Goal: Task Accomplishment & Management: Complete application form

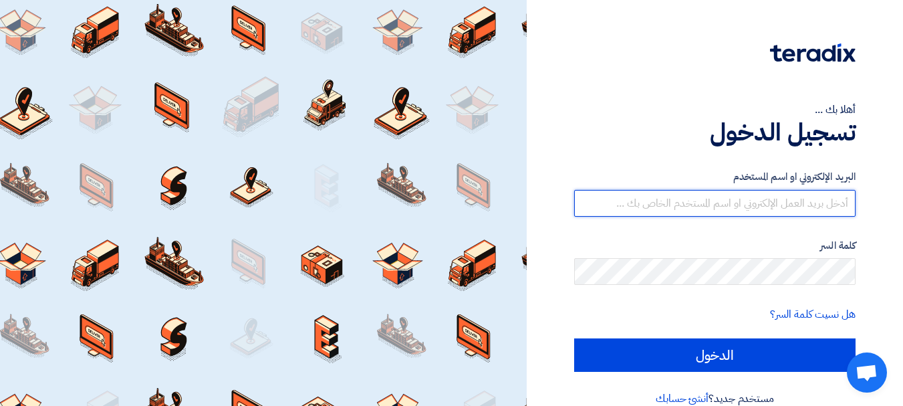
click at [807, 215] on input "text" at bounding box center [714, 203] width 281 height 27
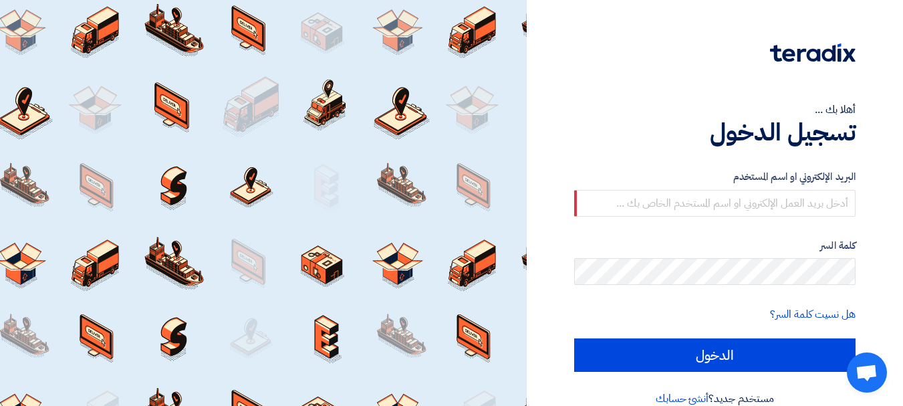
click at [775, 257] on div "كلمة السر" at bounding box center [714, 261] width 281 height 47
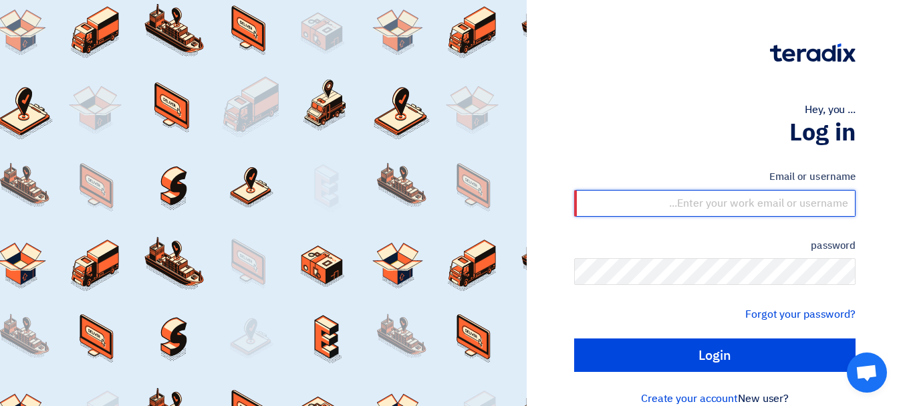
click at [787, 203] on input "text" at bounding box center [714, 203] width 281 height 27
click at [794, 206] on input "text" at bounding box center [714, 203] width 281 height 27
type input "Y"
click at [753, 213] on input "text" at bounding box center [714, 203] width 281 height 27
type input "t"
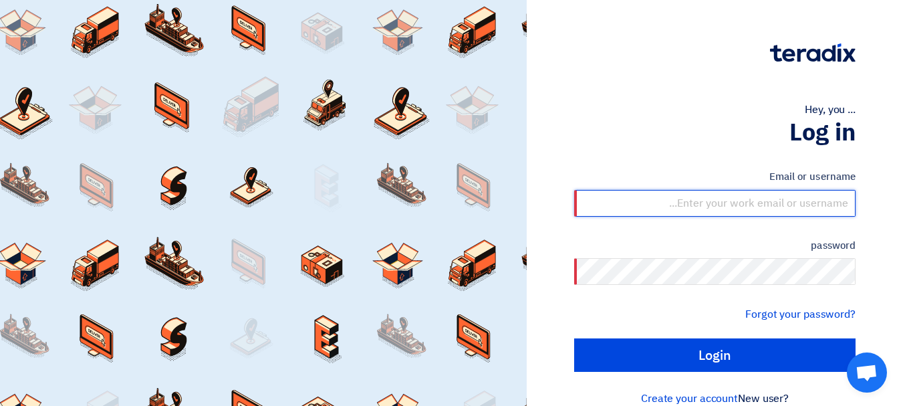
paste input "[EMAIL_ADDRESS][DOMAIN_NAME]"
type input "[EMAIL_ADDRESS][DOMAIN_NAME]"
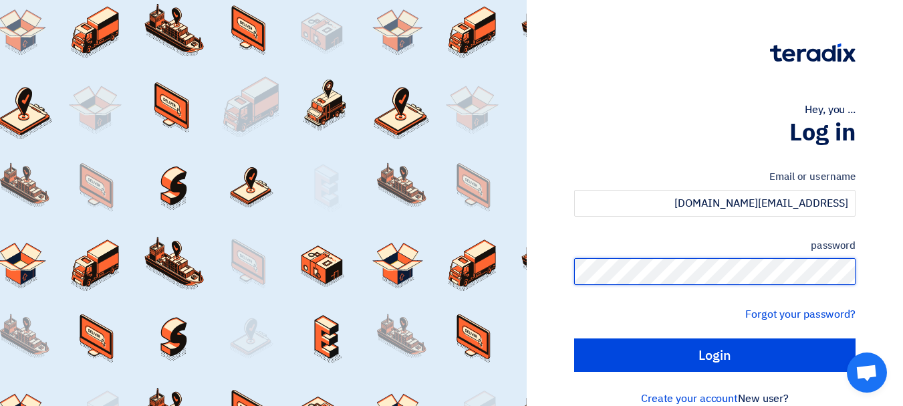
click at [574, 338] on input "Login" at bounding box center [714, 354] width 281 height 33
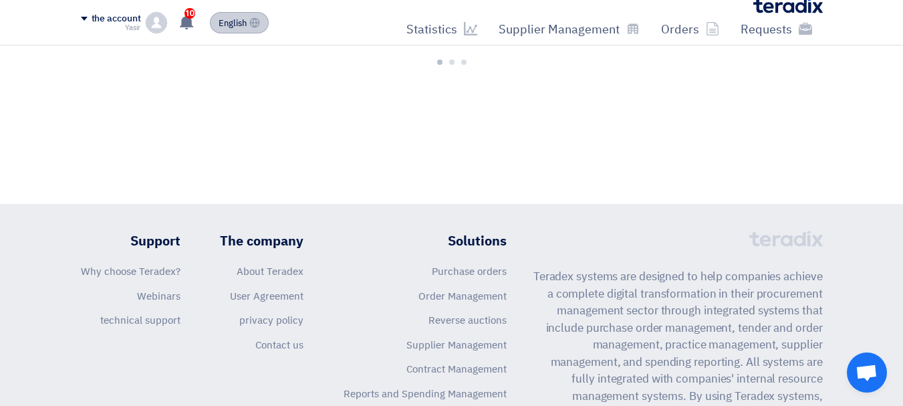
click at [233, 27] on font "English" at bounding box center [233, 23] width 28 height 13
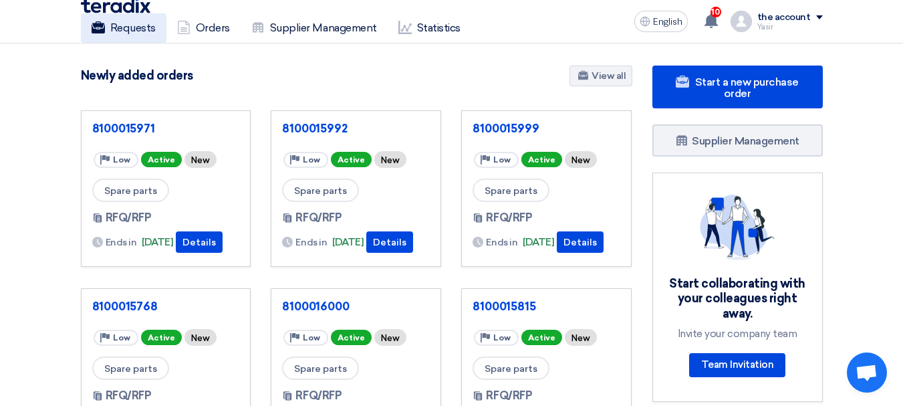
click at [132, 28] on font "Requests" at bounding box center [132, 27] width 45 height 13
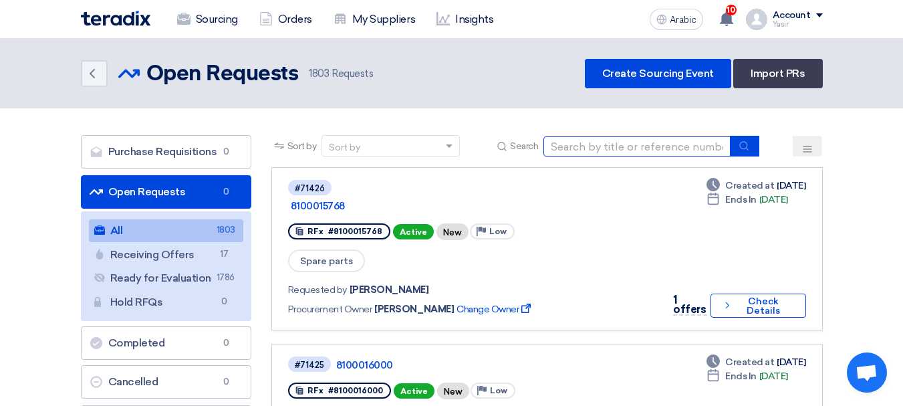
click at [624, 138] on input at bounding box center [636, 146] width 187 height 20
paste input "[EMAIL_ADDRESS][DOMAIN_NAME]"
click at [738, 145] on button "submit" at bounding box center [744, 146] width 29 height 21
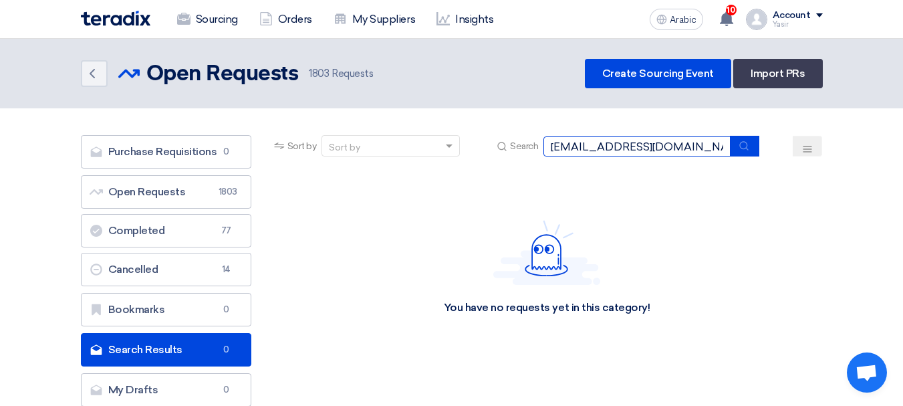
drag, startPoint x: 284, startPoint y: 166, endPoint x: 12, endPoint y: 137, distance: 273.5
click at [0, 128] on section "Purchase Requisitions Purchase Requisitions 0 Open Requests Open Requests 1803 …" at bounding box center [451, 273] width 903 height 331
paste input "8100016019"
type input "8100016019"
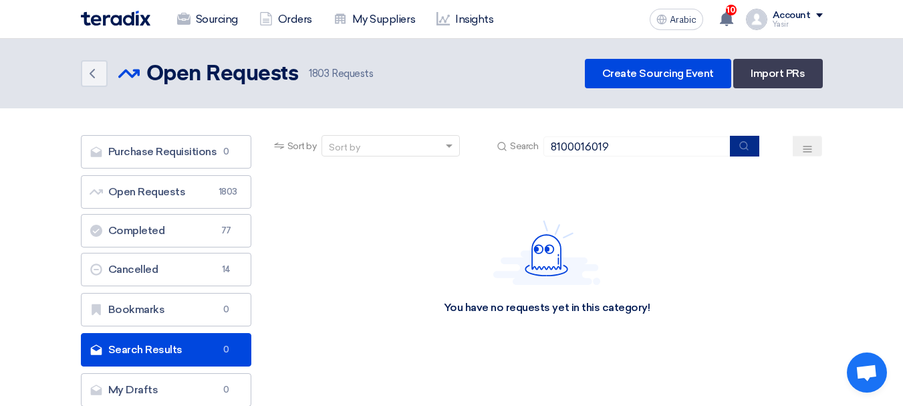
click at [736, 142] on button "submit" at bounding box center [744, 146] width 29 height 21
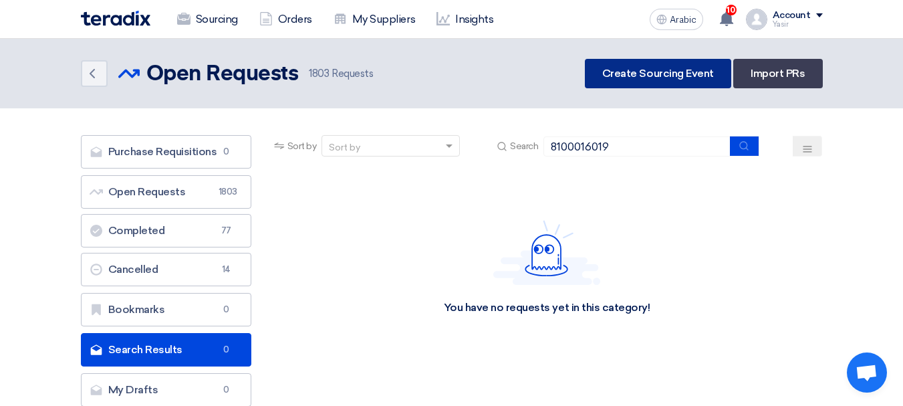
click at [642, 83] on link "Create Sourcing Event" at bounding box center [658, 73] width 146 height 29
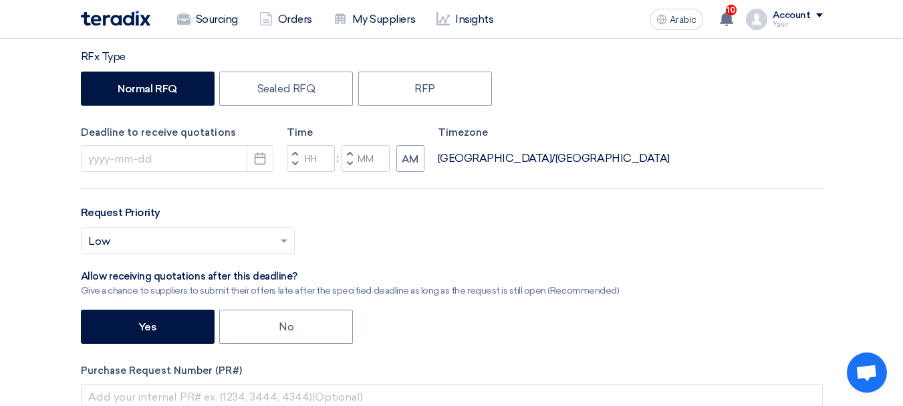
scroll to position [67, 0]
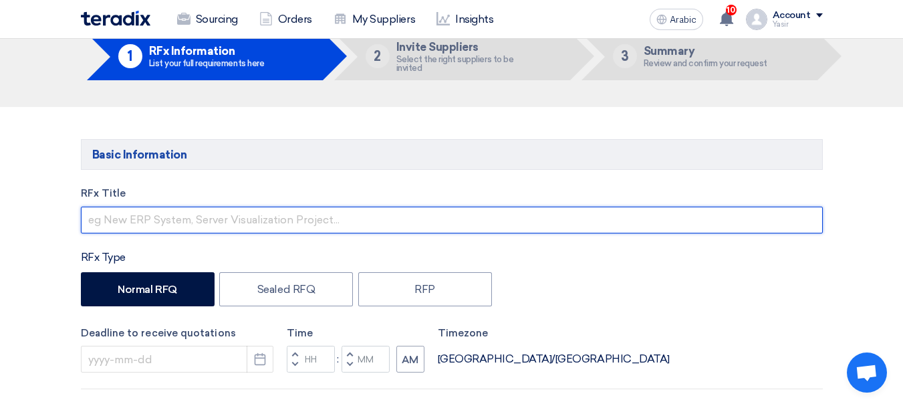
click at [160, 214] on input "text" at bounding box center [452, 220] width 742 height 27
paste input "8100016019"
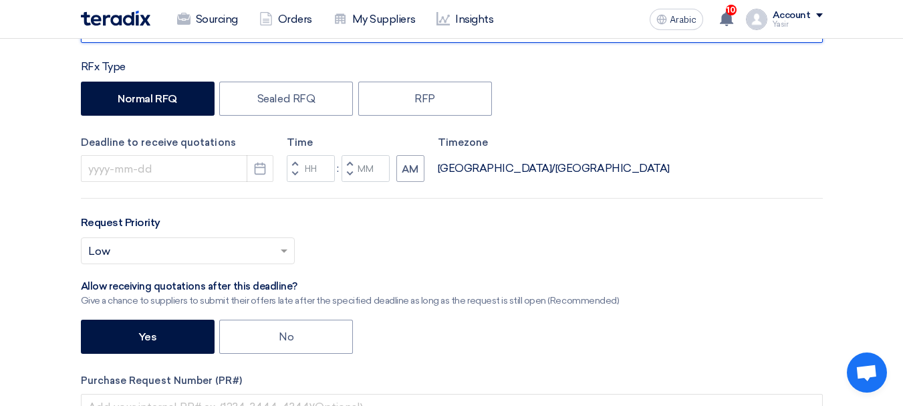
scroll to position [334, 0]
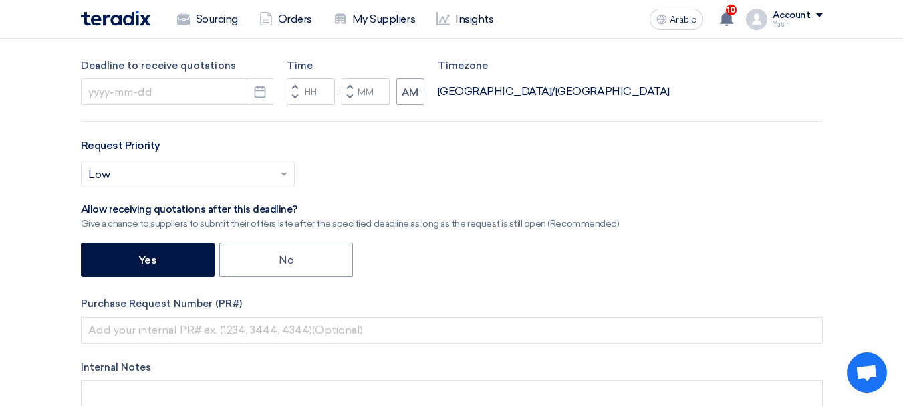
type input "8100016019"
click at [163, 313] on div "Purchase Request Number (PR#)" at bounding box center [452, 319] width 742 height 47
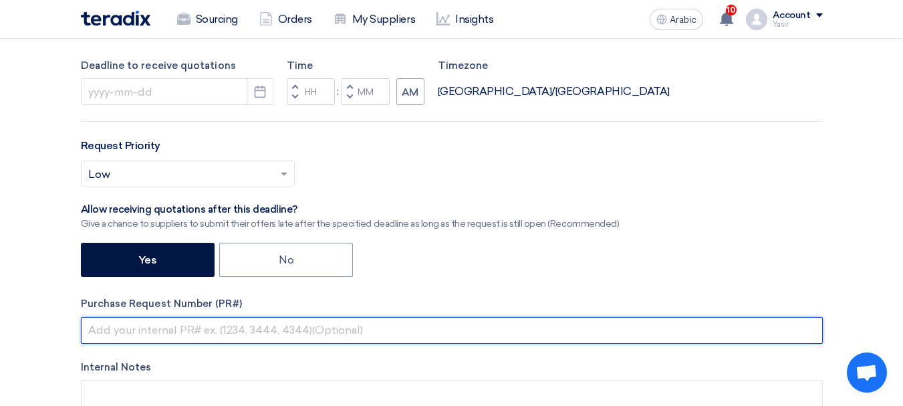
click at [160, 323] on input "text" at bounding box center [452, 330] width 742 height 27
paste input "8100016019"
type input "8100016019"
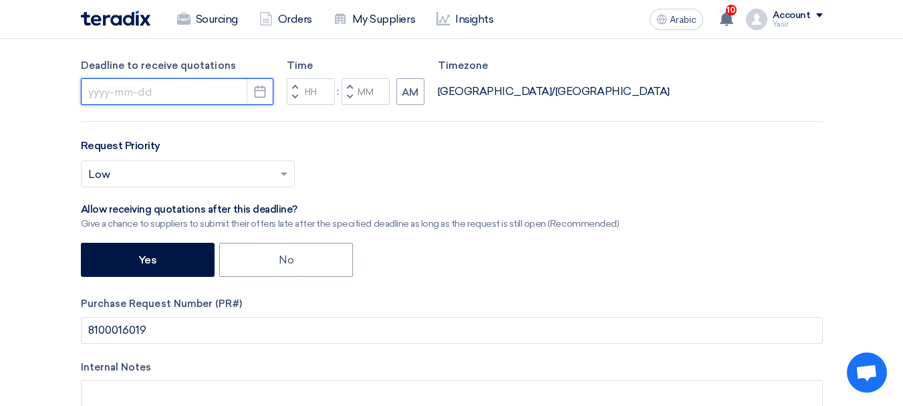
click at [168, 78] on input at bounding box center [177, 91] width 192 height 27
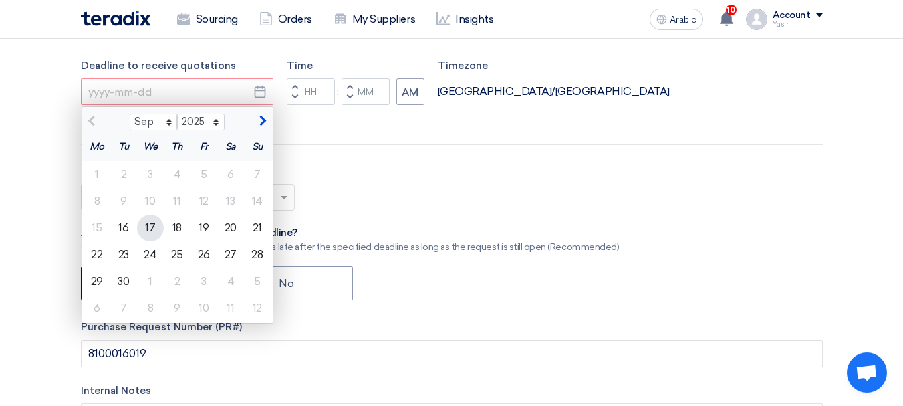
click at [154, 227] on font "17" at bounding box center [150, 227] width 10 height 13
type input "[DATE]"
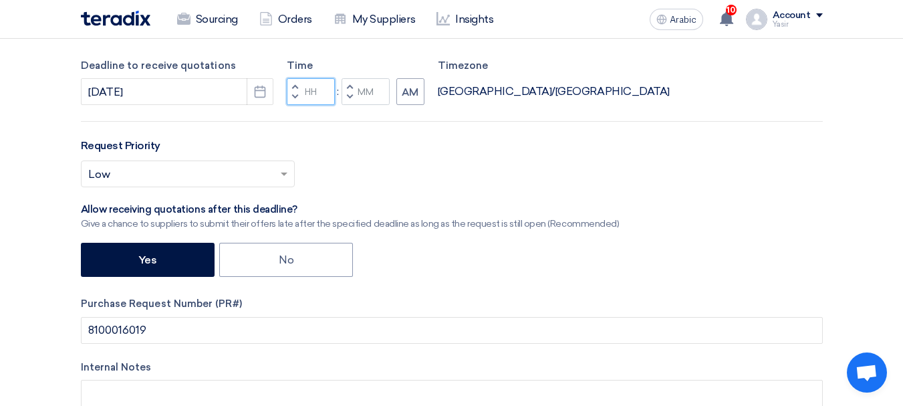
click at [311, 96] on input "Hours" at bounding box center [311, 91] width 48 height 27
click at [293, 101] on button "Decrement hours" at bounding box center [295, 97] width 16 height 17
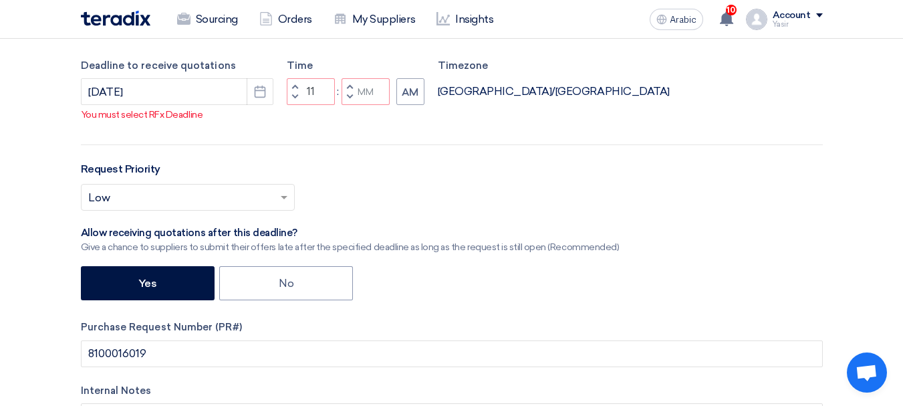
click at [353, 106] on button "Decrement minutes" at bounding box center [349, 97] width 16 height 17
type input "10"
type input "59"
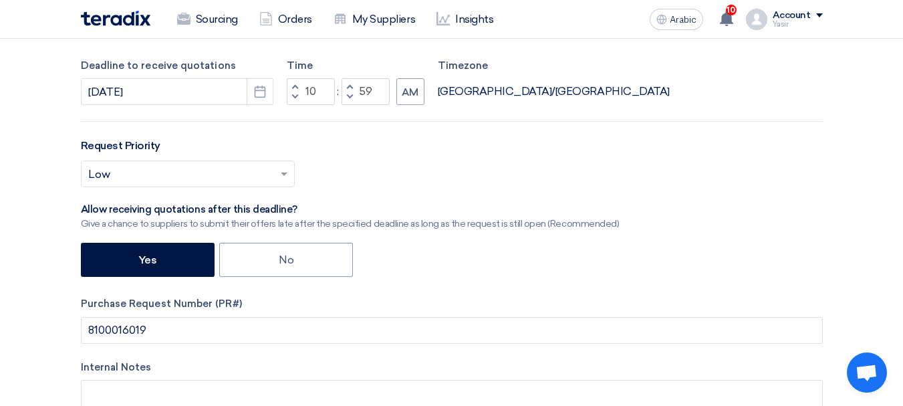
click at [296, 88] on span "button" at bounding box center [294, 86] width 5 height 8
type input "11"
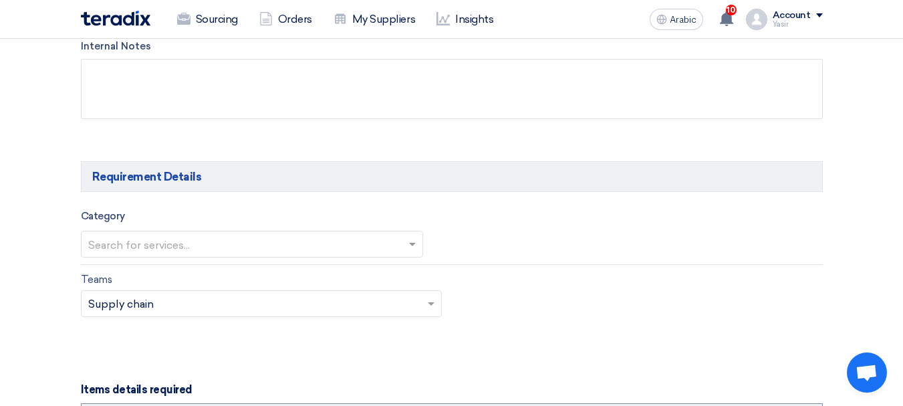
scroll to position [668, 0]
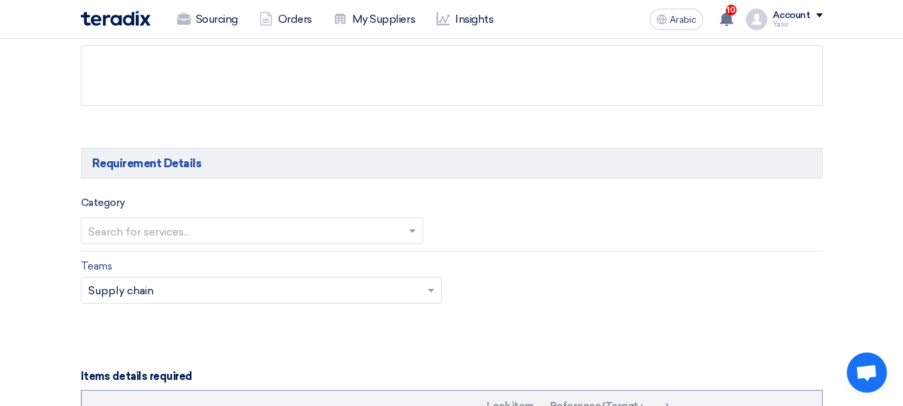
click at [238, 225] on input "text" at bounding box center [245, 232] width 314 height 22
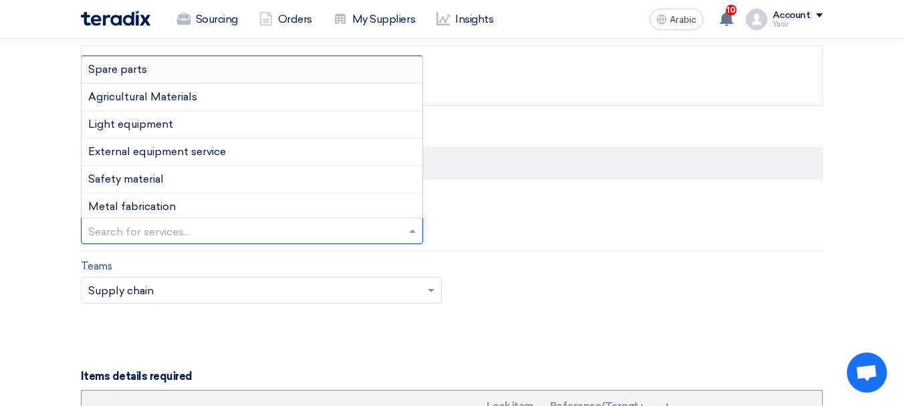
click at [133, 61] on div "Spare parts" at bounding box center [252, 69] width 341 height 27
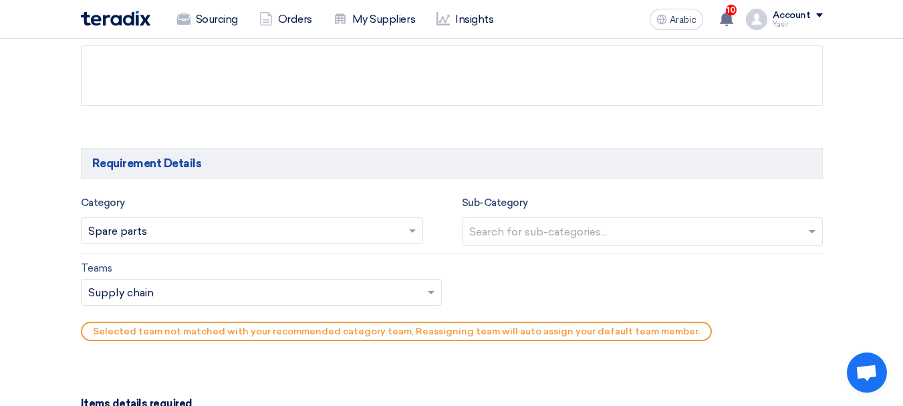
scroll to position [735, 0]
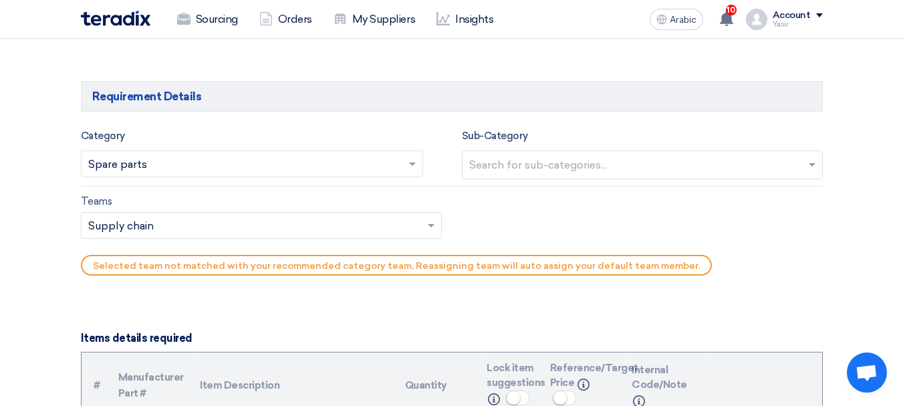
click at [587, 158] on input "text" at bounding box center [644, 166] width 350 height 22
type input "t"
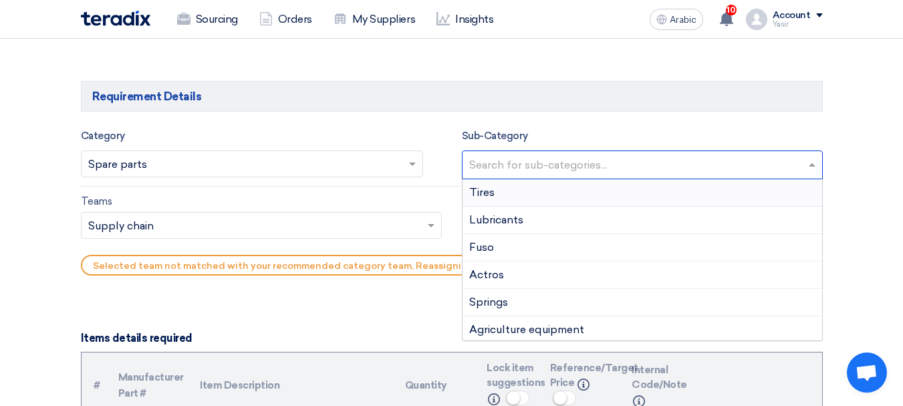
type input "s"
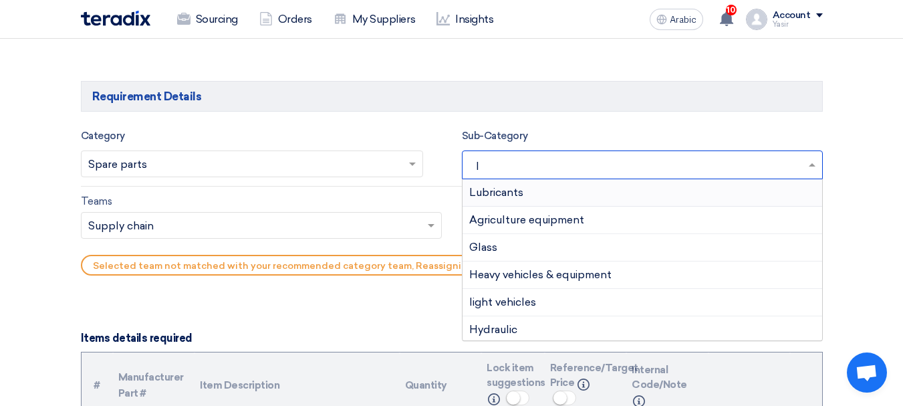
type input "li"
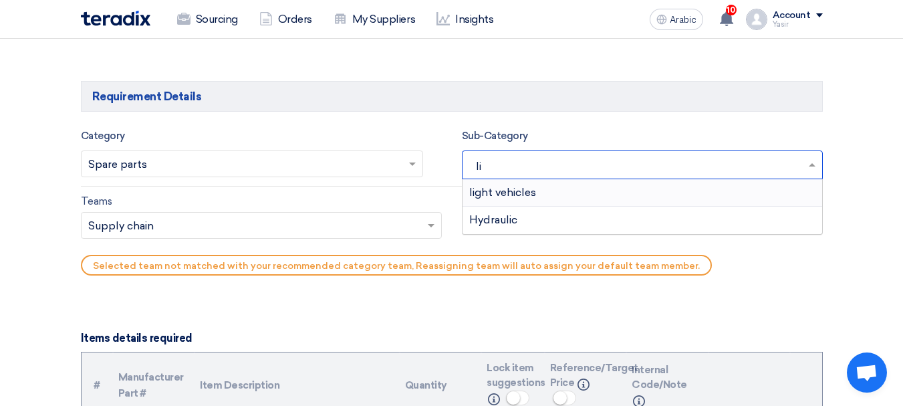
click at [496, 188] on font "light vehicles" at bounding box center [502, 192] width 67 height 13
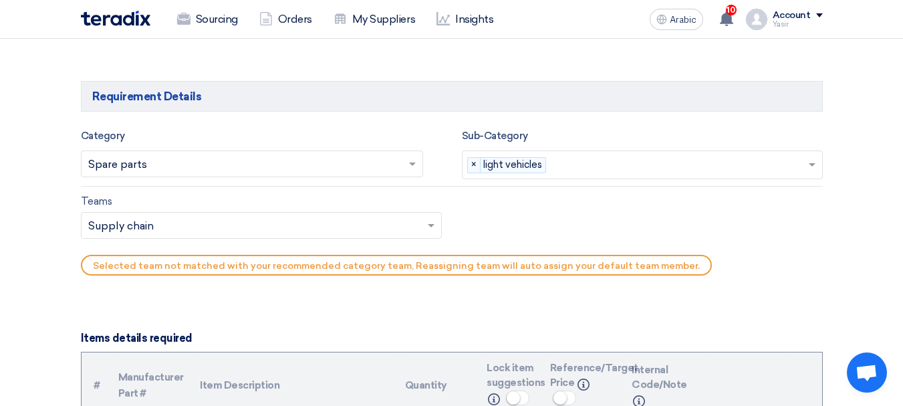
click at [180, 213] on div "Teams.. × Supply chain ×" at bounding box center [261, 225] width 361 height 27
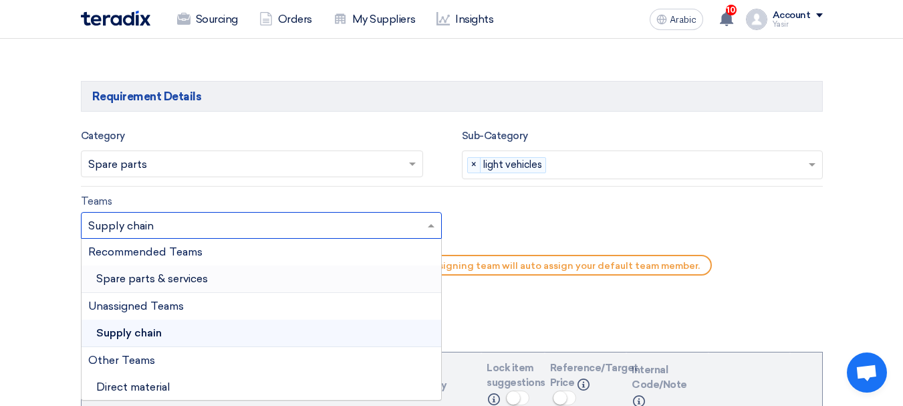
click at [167, 273] on font "Spare parts & services" at bounding box center [152, 278] width 112 height 13
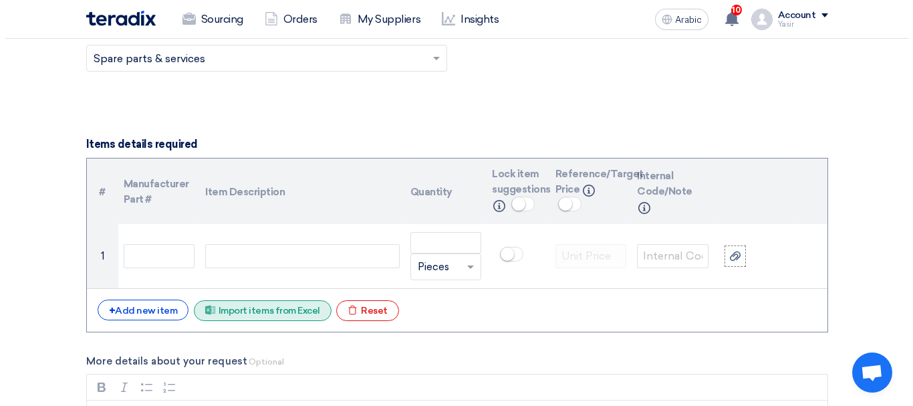
scroll to position [936, 0]
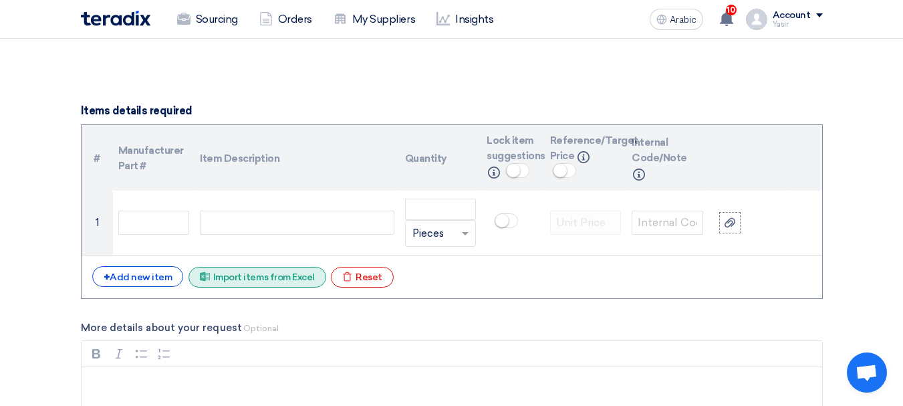
click at [264, 279] on font "Import items from Excel" at bounding box center [264, 276] width 102 height 11
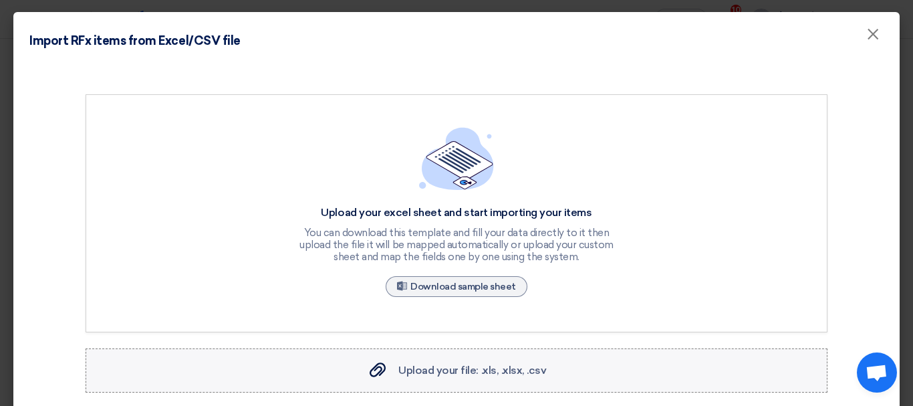
click at [436, 373] on font "Upload your file: .xls, .xlsx, .csv" at bounding box center [472, 370] width 148 height 13
click at [0, 0] on input "Upload your file: .xls, .xlsx, .csv Upload your file: .xls, .xlsx, .csv" at bounding box center [0, 0] width 0 height 0
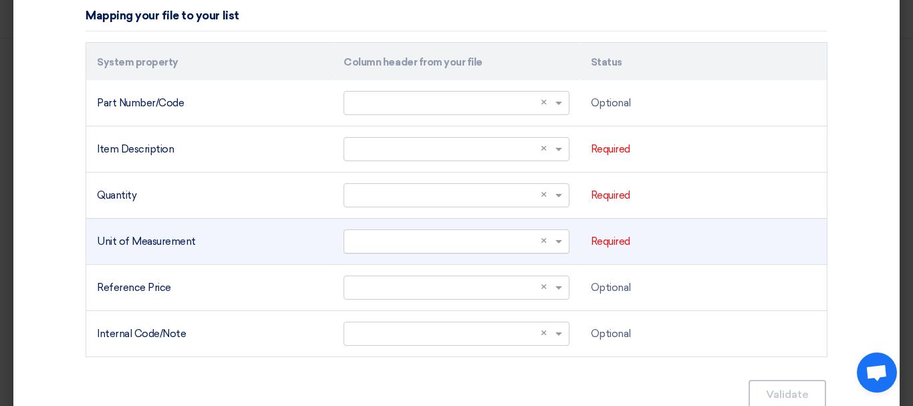
scroll to position [468, 0]
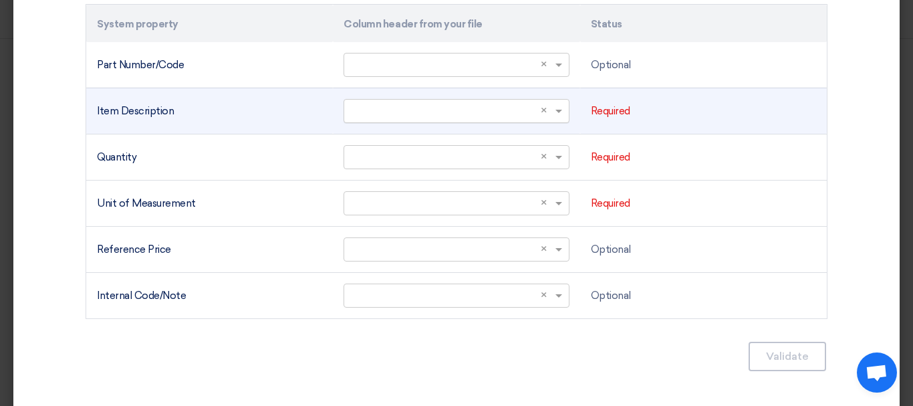
click at [518, 108] on input "text" at bounding box center [449, 111] width 197 height 22
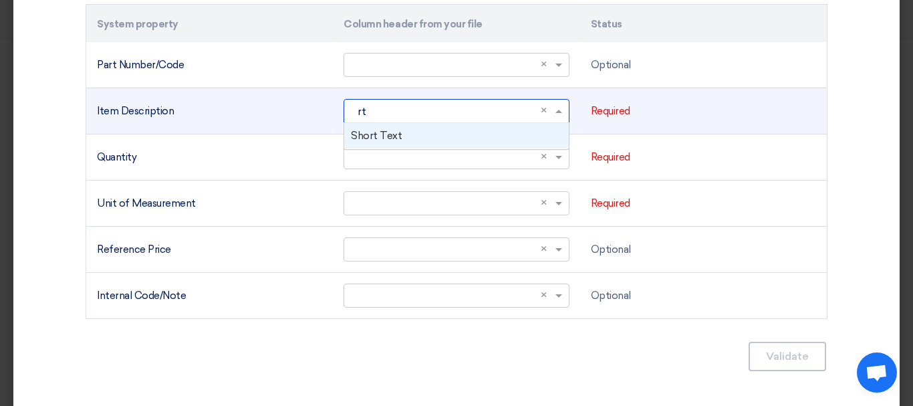
type input "r"
type input "sho"
click at [372, 124] on div "Short Text" at bounding box center [456, 136] width 224 height 26
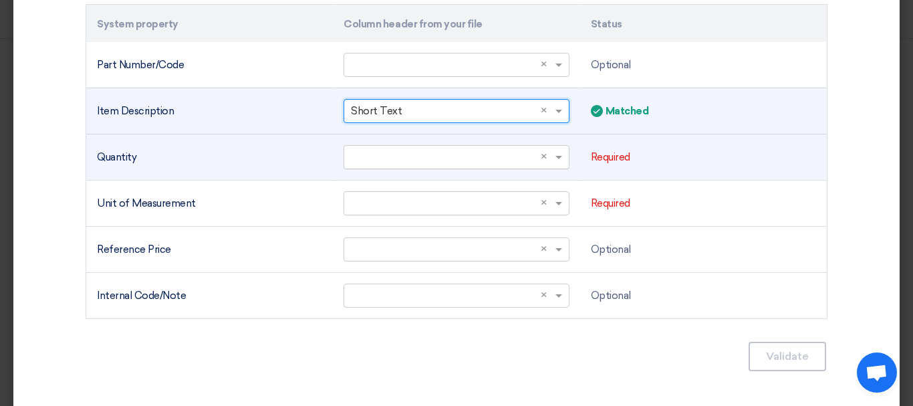
click at [420, 153] on input "text" at bounding box center [449, 157] width 197 height 22
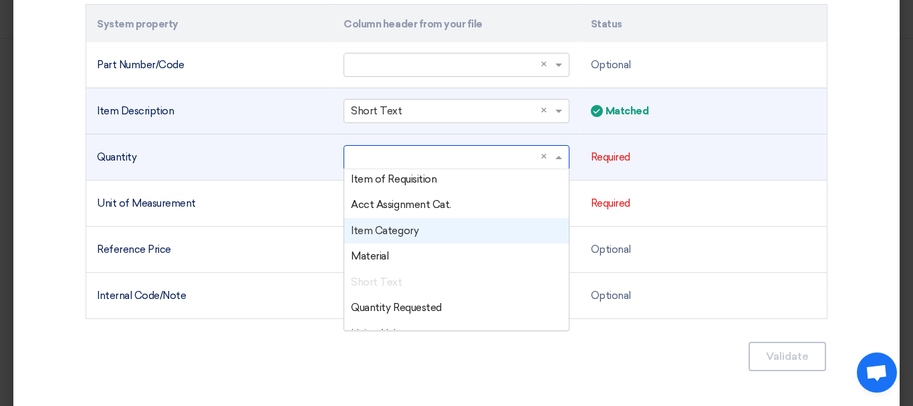
scroll to position [67, 0]
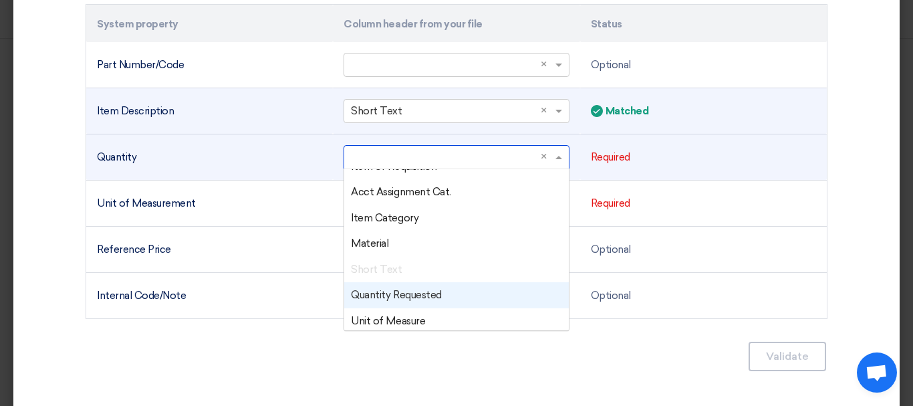
click at [400, 295] on font "Quantity Requested" at bounding box center [396, 295] width 90 height 12
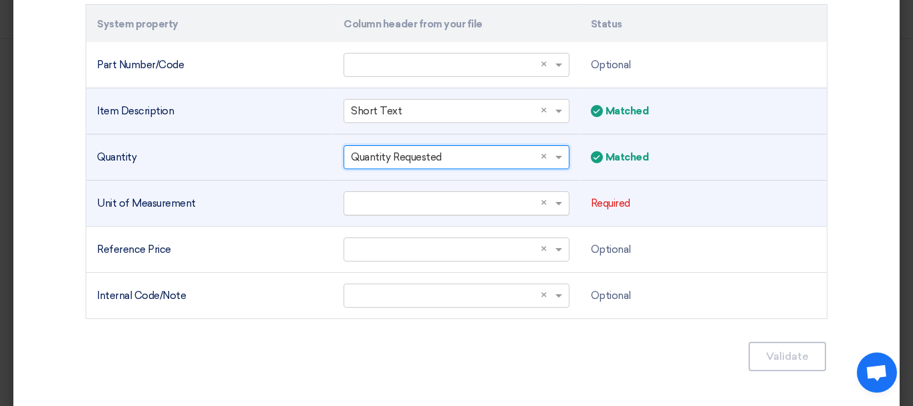
click at [473, 199] on input "text" at bounding box center [449, 203] width 197 height 22
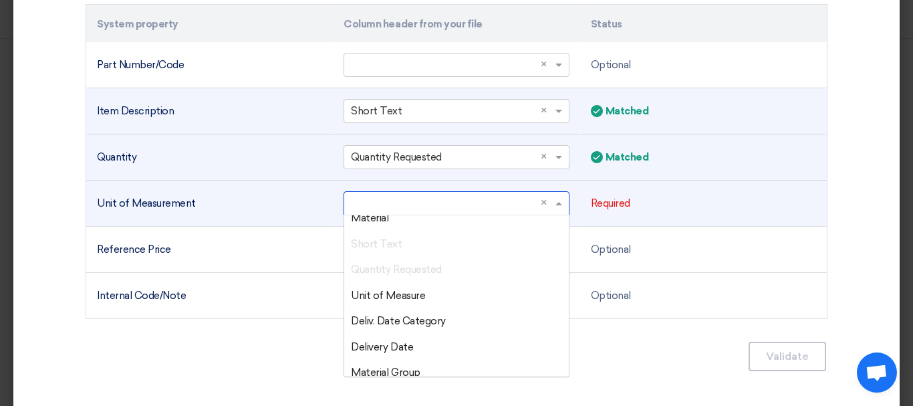
scroll to position [200, 0]
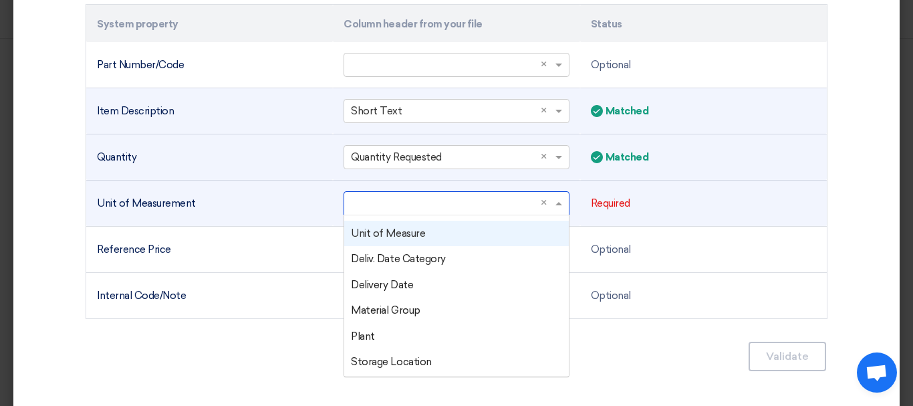
click at [404, 239] on font "Unit of Measure" at bounding box center [388, 233] width 74 height 12
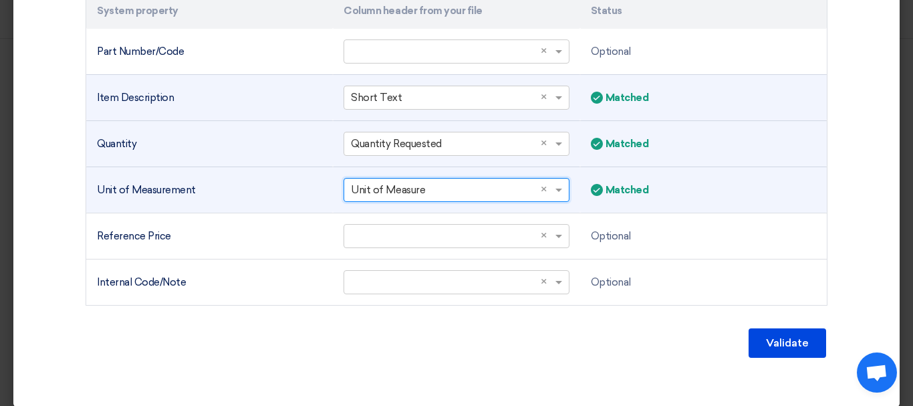
scroll to position [494, 0]
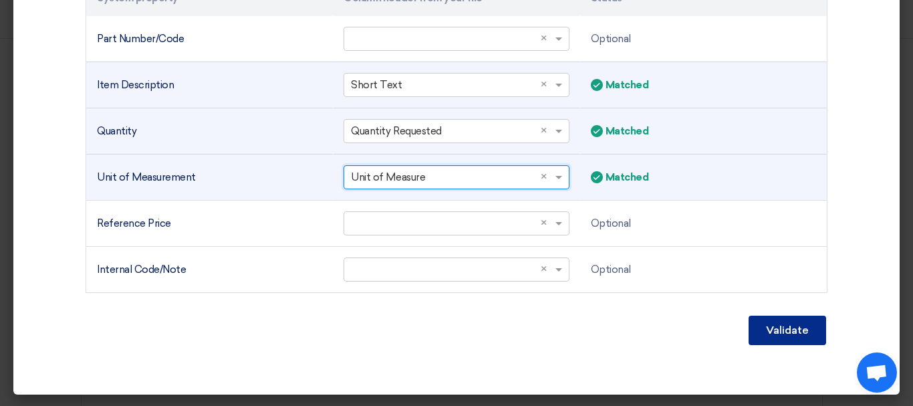
click at [803, 333] on font "Validate" at bounding box center [787, 329] width 43 height 13
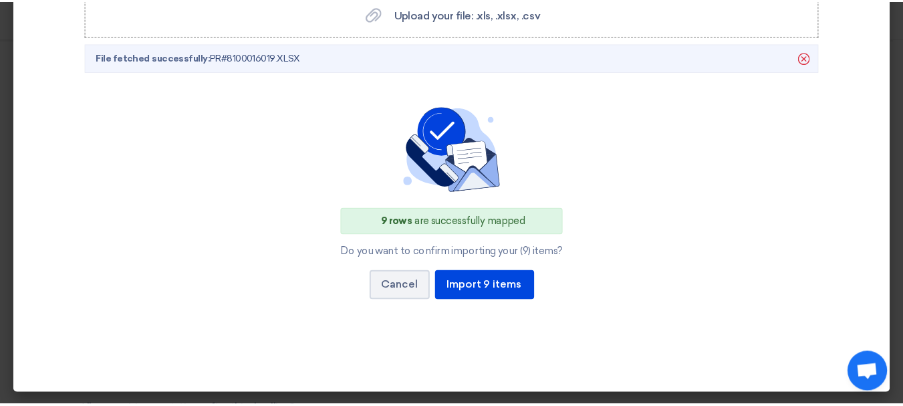
scroll to position [356, 0]
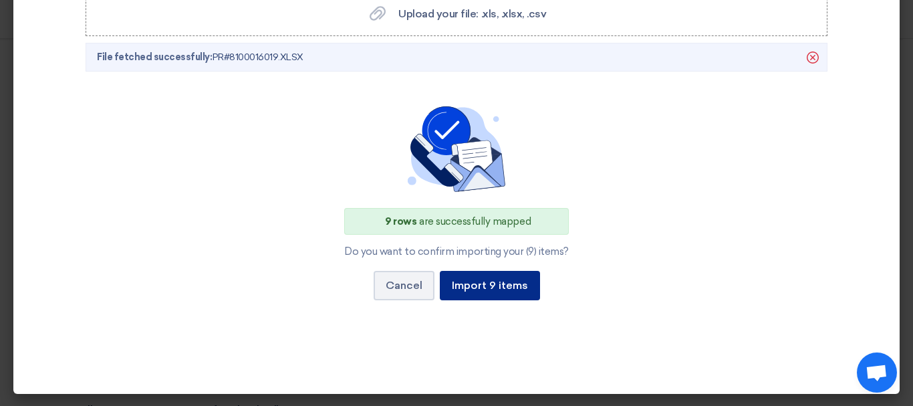
click at [494, 275] on button "Import 9 items" at bounding box center [490, 285] width 100 height 29
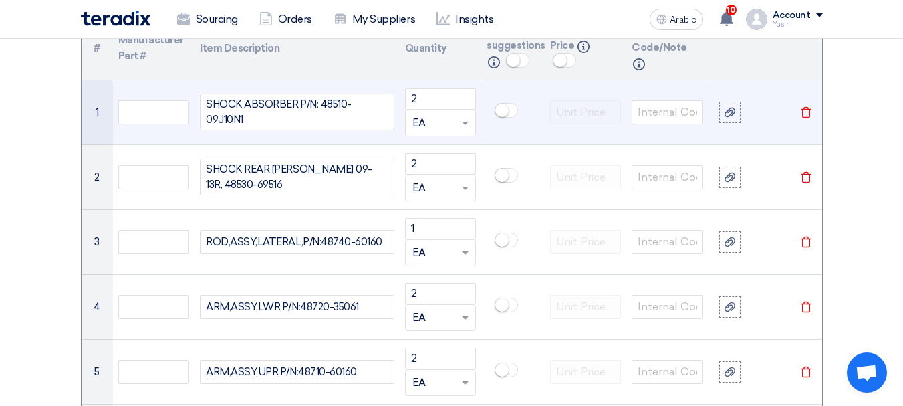
scroll to position [1069, 0]
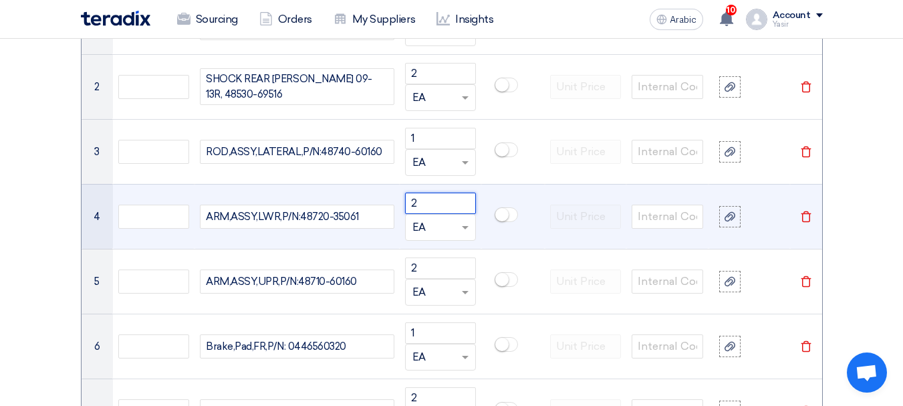
click at [429, 196] on input "2" at bounding box center [441, 202] width 72 height 21
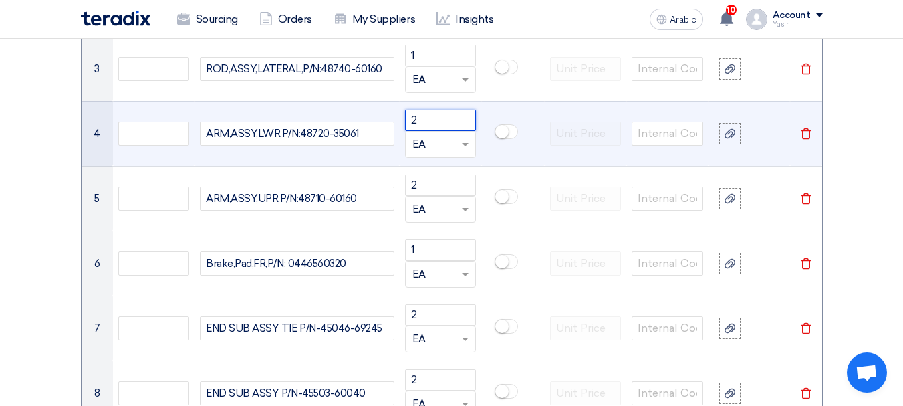
scroll to position [1270, 0]
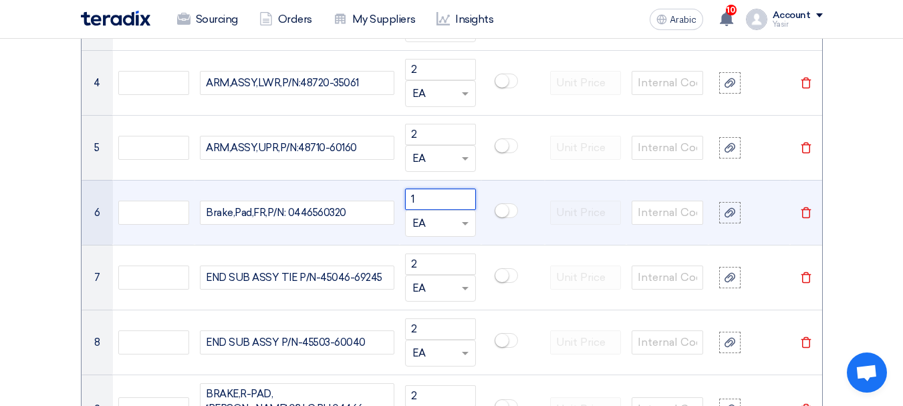
click at [432, 194] on input "1" at bounding box center [441, 198] width 72 height 21
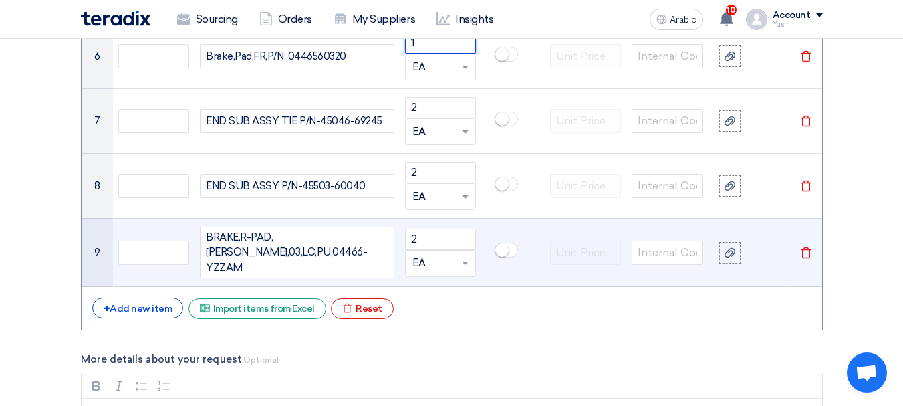
scroll to position [1403, 0]
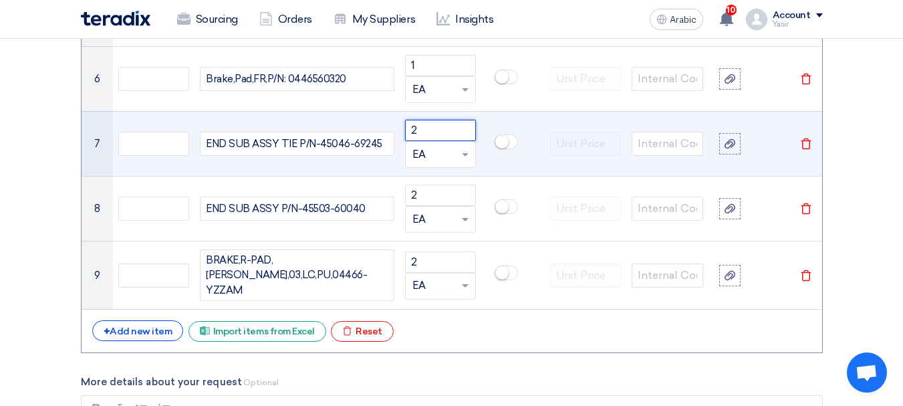
click at [424, 128] on input "2" at bounding box center [441, 130] width 72 height 21
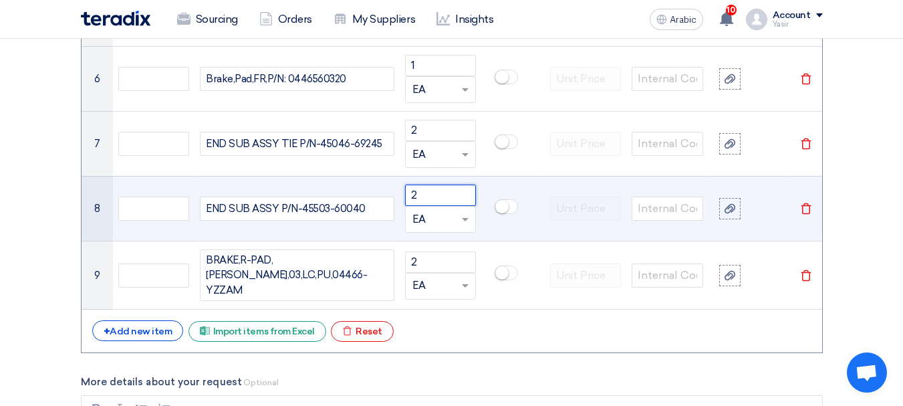
click at [432, 196] on input "2" at bounding box center [441, 194] width 72 height 21
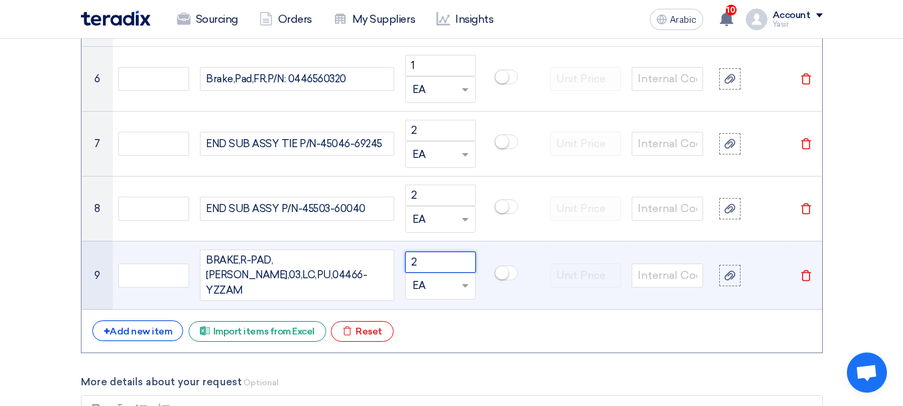
drag, startPoint x: 433, startPoint y: 260, endPoint x: 206, endPoint y: 294, distance: 229.8
click at [203, 295] on tr "9 BRAKE,R-PAD,[GEOGRAPHIC_DATA],03,LC,PU,04466-YZZAM 2 Unit × EA [GEOGRAPHIC_DA…" at bounding box center [452, 275] width 740 height 69
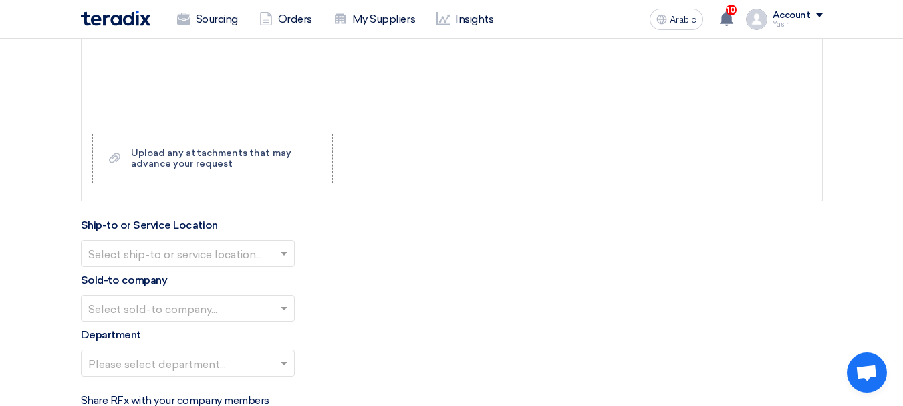
scroll to position [1871, 0]
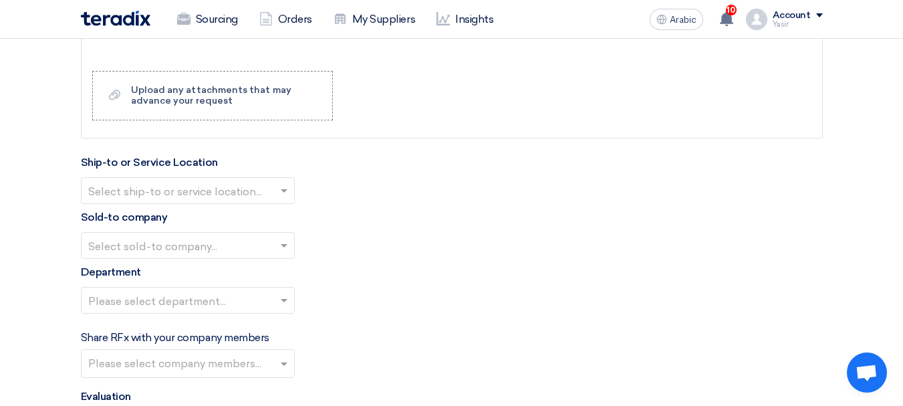
click at [243, 185] on input "text" at bounding box center [181, 192] width 186 height 22
type input "1"
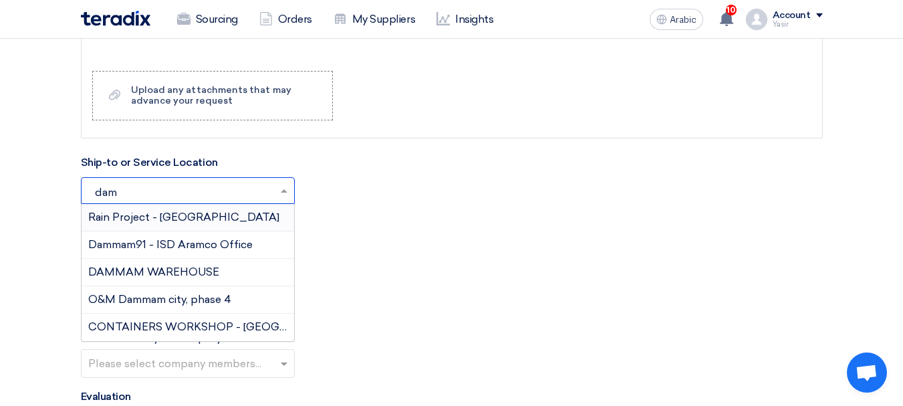
type input "damm"
click at [168, 273] on font "DAMMAM WAREHOUSE" at bounding box center [153, 271] width 131 height 13
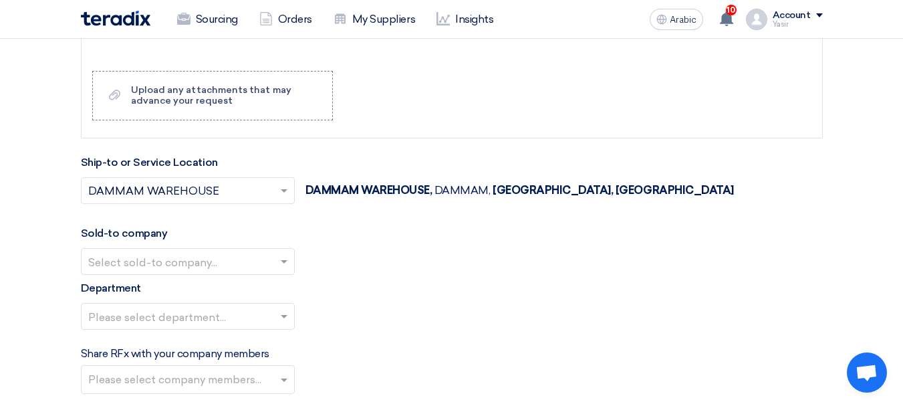
click at [170, 252] on input "text" at bounding box center [181, 263] width 186 height 22
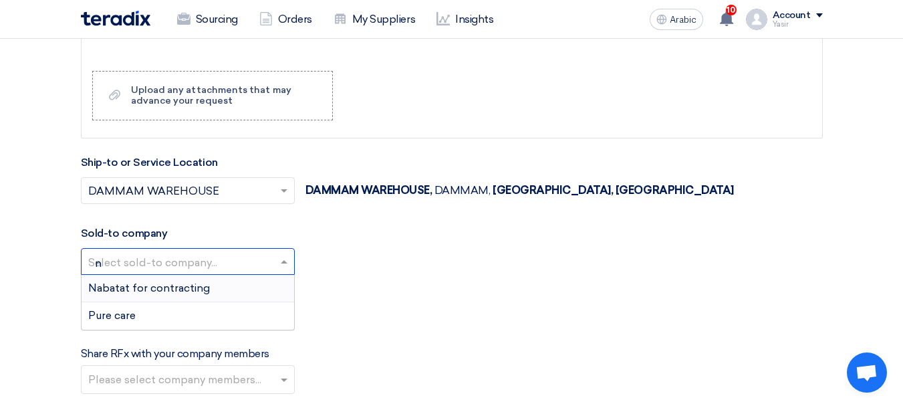
type input "na"
click at [166, 277] on div "Nabatat for contracting" at bounding box center [188, 288] width 213 height 27
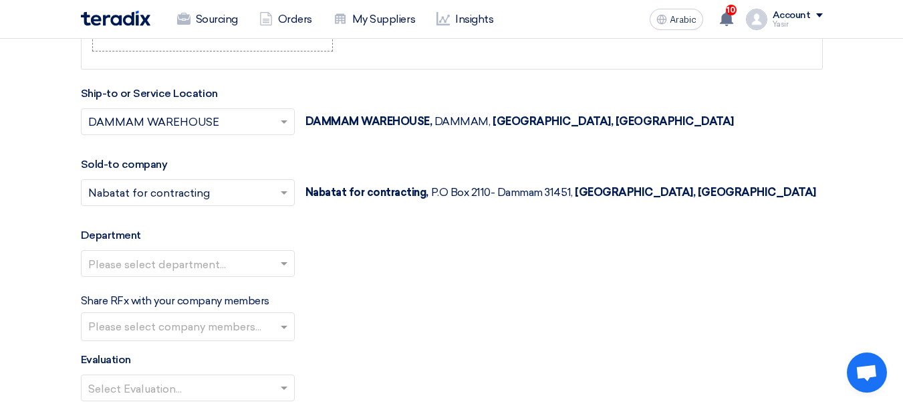
scroll to position [2005, 0]
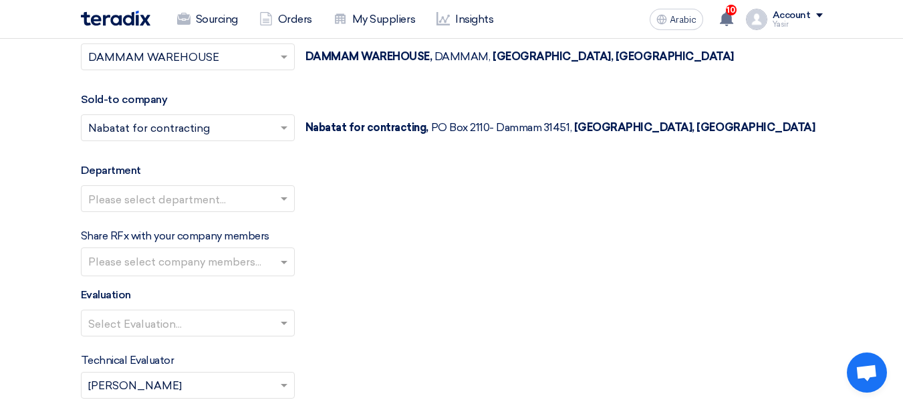
click at [211, 201] on input "text" at bounding box center [181, 200] width 186 height 22
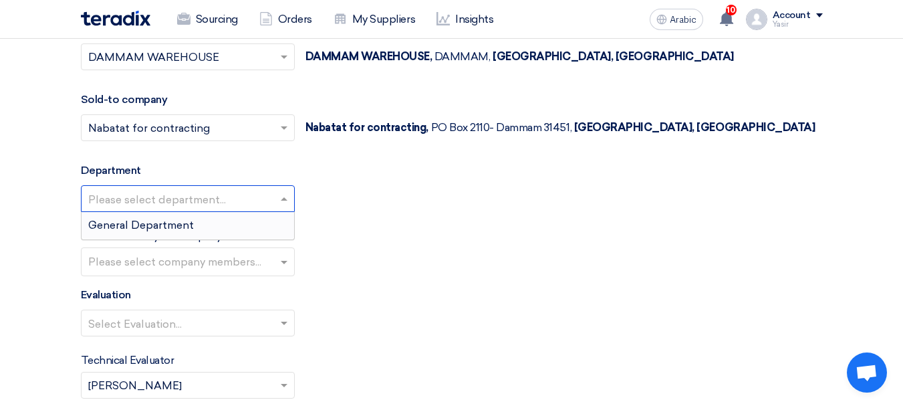
click at [160, 214] on div "General Department" at bounding box center [188, 225] width 213 height 27
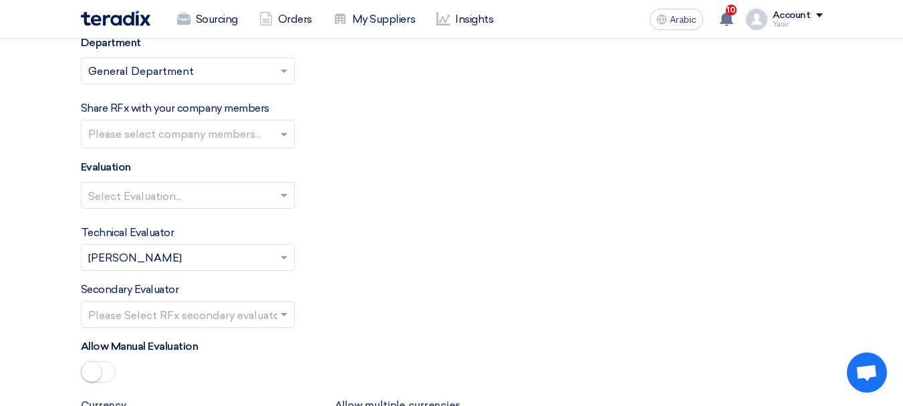
scroll to position [2139, 0]
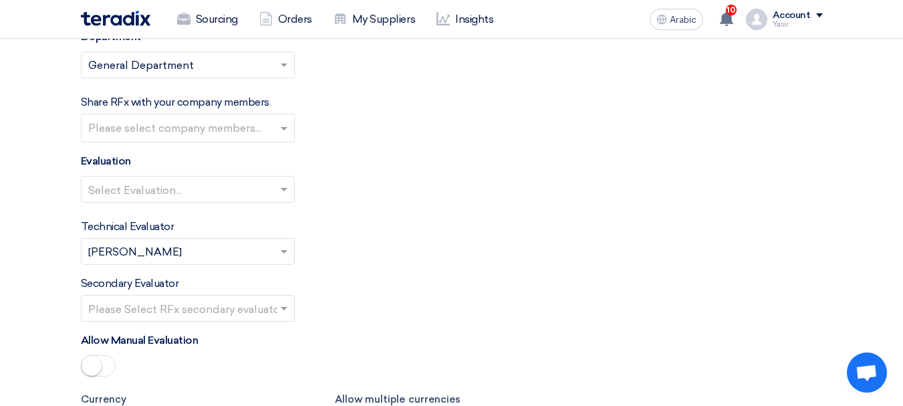
click at [277, 186] on span at bounding box center [285, 189] width 17 height 16
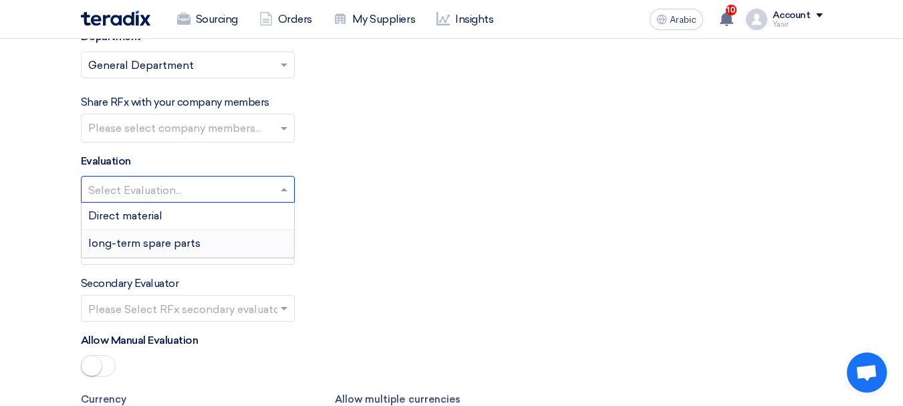
click at [162, 237] on font "long-term spare parts" at bounding box center [144, 243] width 112 height 13
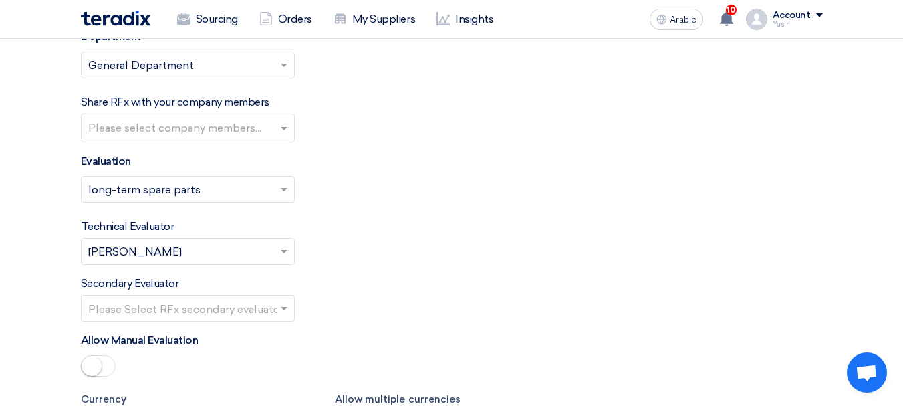
scroll to position [2205, 0]
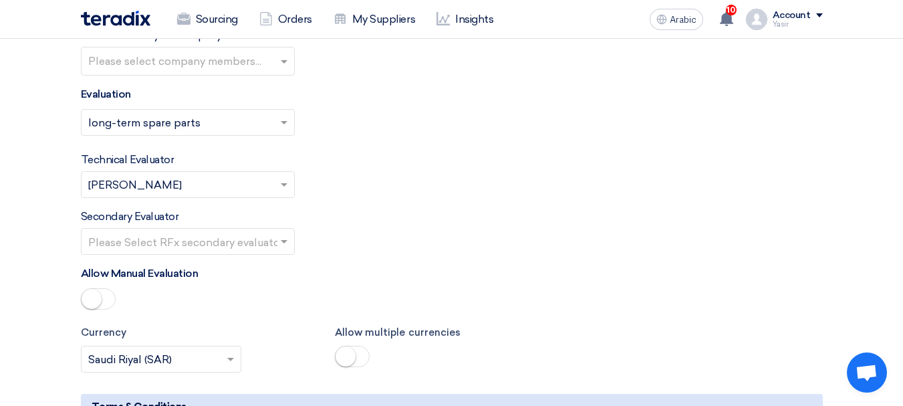
click at [261, 243] on input "text" at bounding box center [181, 243] width 186 height 22
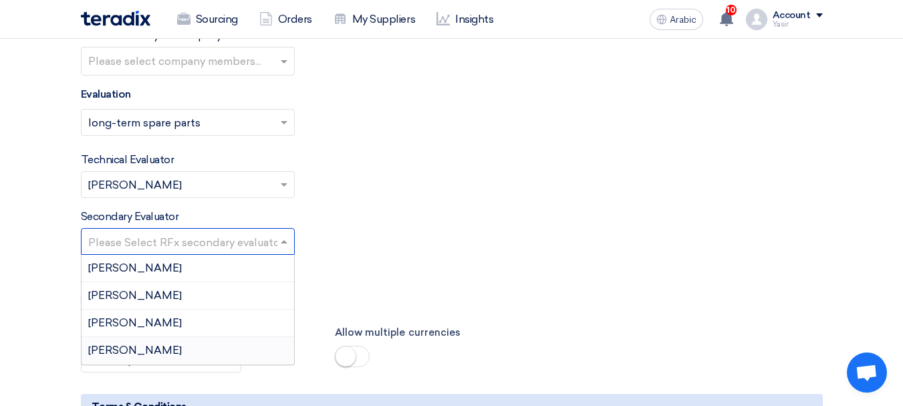
click at [152, 350] on div "[PERSON_NAME]" at bounding box center [188, 350] width 213 height 27
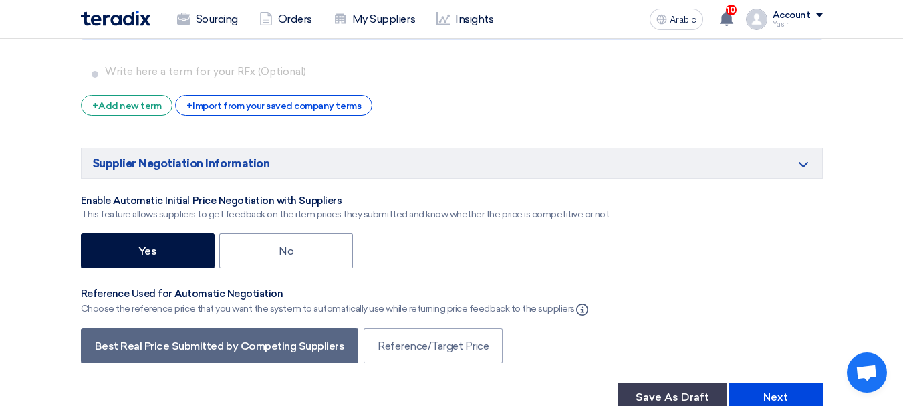
scroll to position [2673, 0]
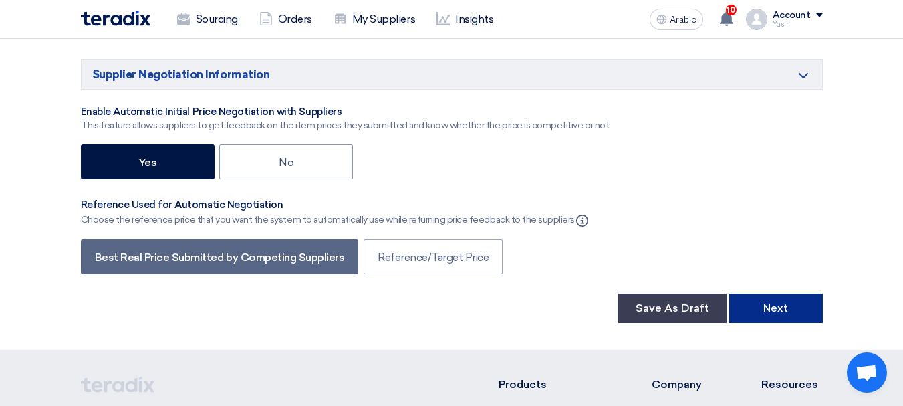
click at [731, 297] on button "Next" at bounding box center [776, 307] width 94 height 29
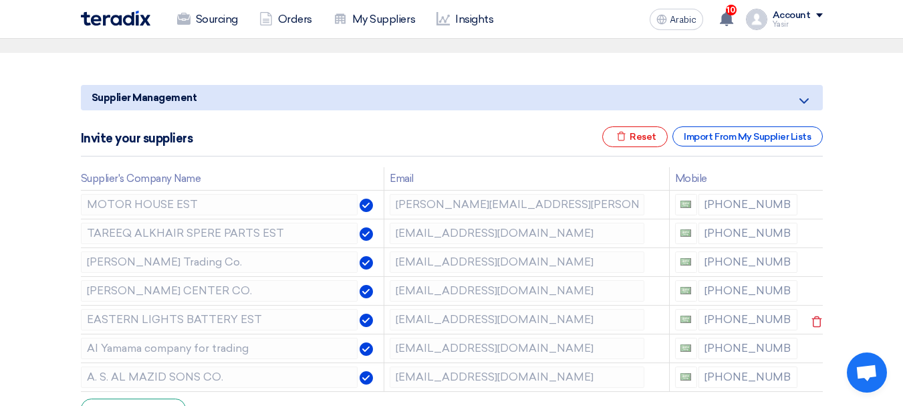
scroll to position [200, 0]
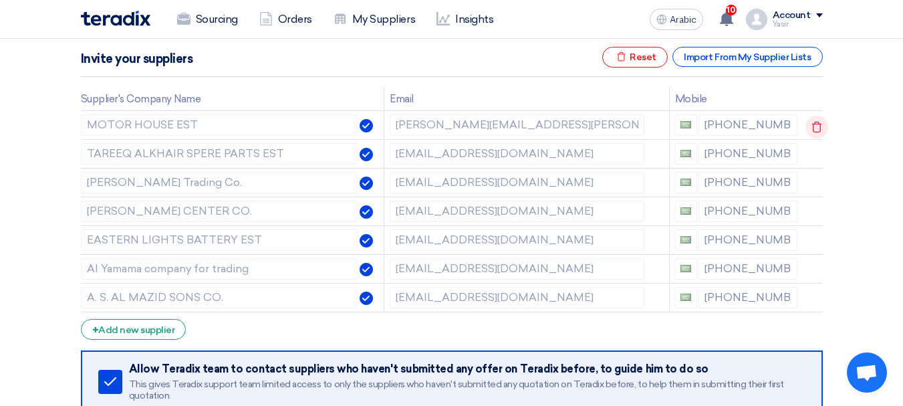
click at [815, 122] on use at bounding box center [817, 127] width 10 height 11
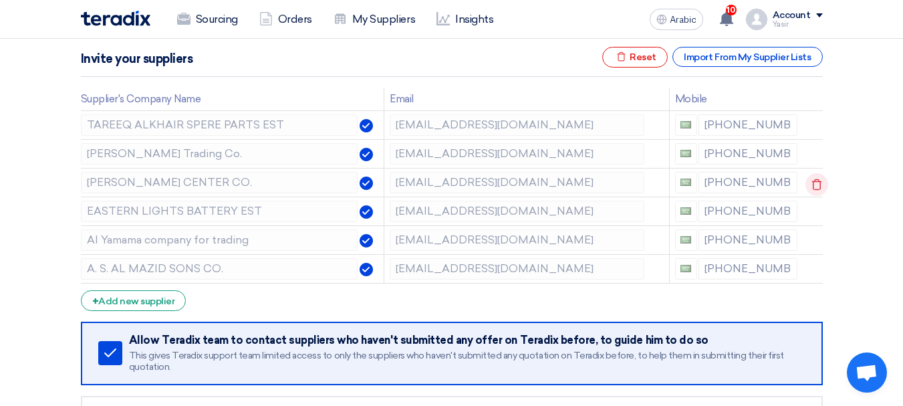
click at [809, 180] on icon at bounding box center [816, 184] width 23 height 23
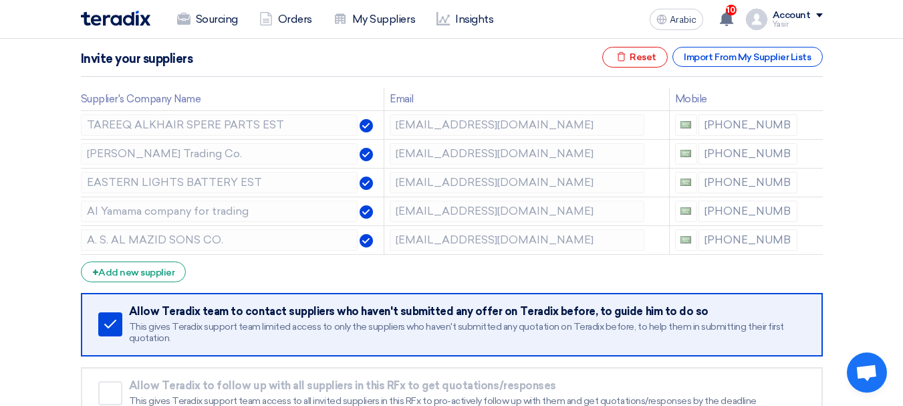
click at [0, 0] on icon at bounding box center [0, 0] width 0 height 0
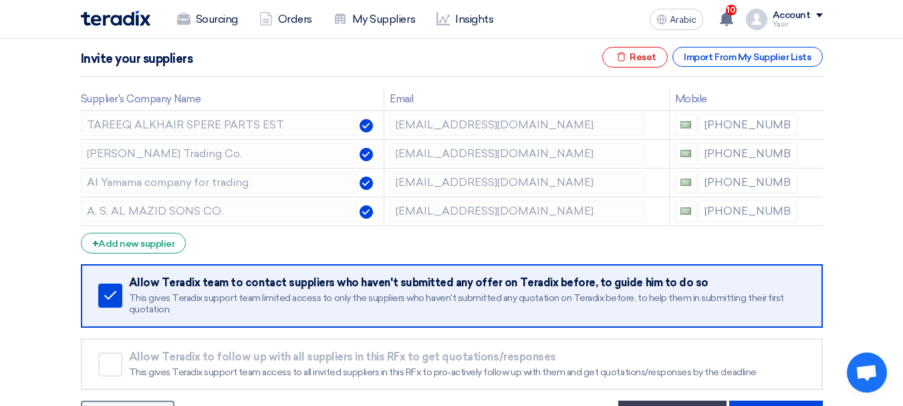
click at [0, 0] on icon at bounding box center [0, 0] width 0 height 0
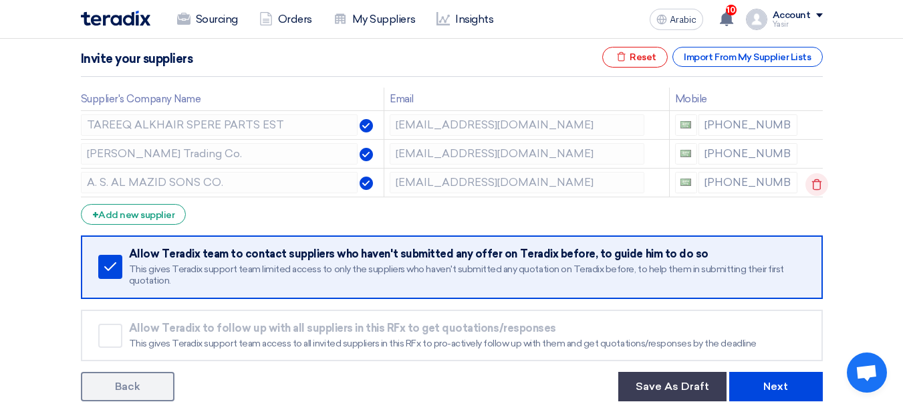
click at [813, 187] on icon at bounding box center [816, 184] width 23 height 23
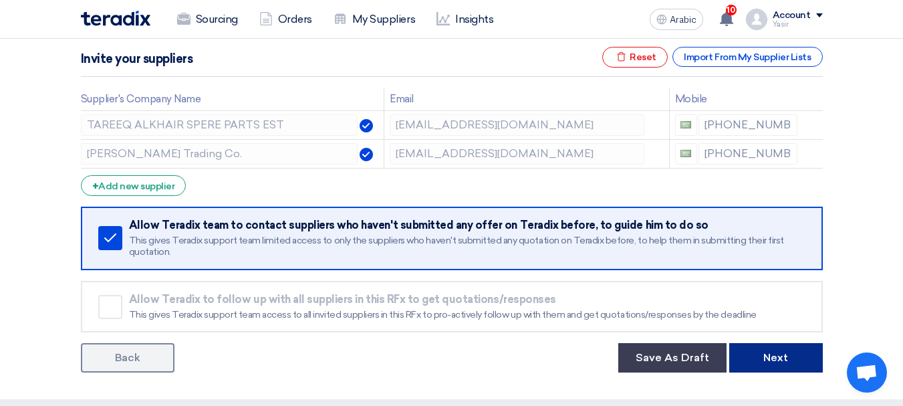
click at [761, 361] on button "Next" at bounding box center [776, 357] width 94 height 29
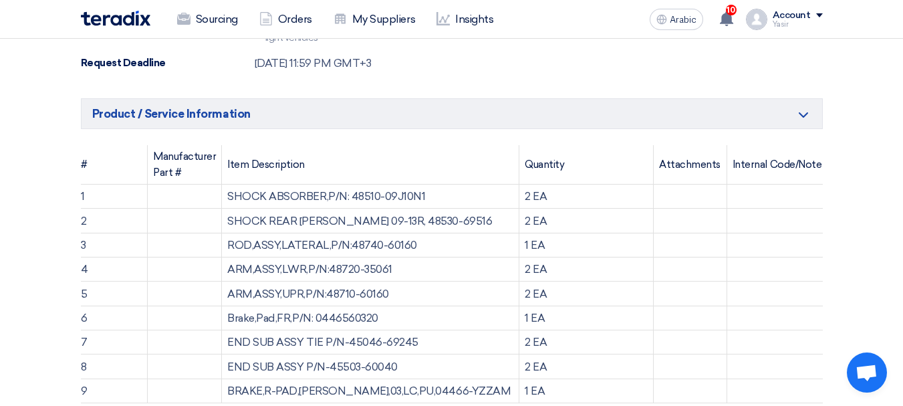
scroll to position [334, 0]
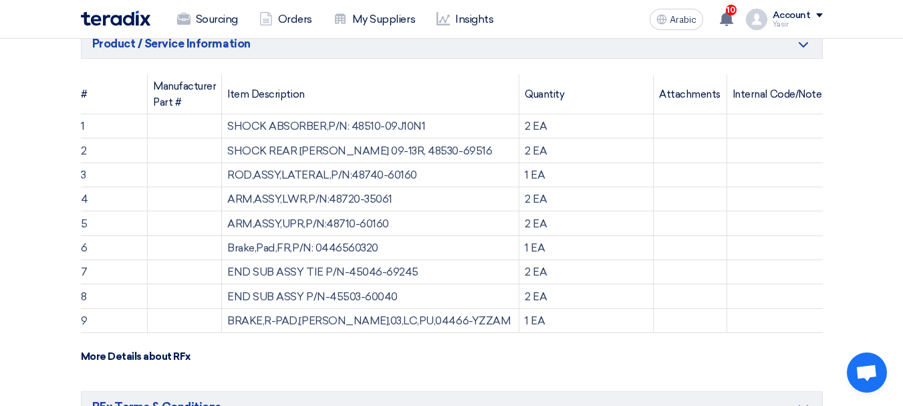
click at [525, 200] on font "2 EA" at bounding box center [536, 198] width 22 height 13
click at [525, 224] on font "2 EA" at bounding box center [536, 223] width 22 height 13
click at [525, 248] on font "1 EA" at bounding box center [535, 247] width 20 height 13
click at [525, 275] on font "2 EA" at bounding box center [536, 271] width 22 height 13
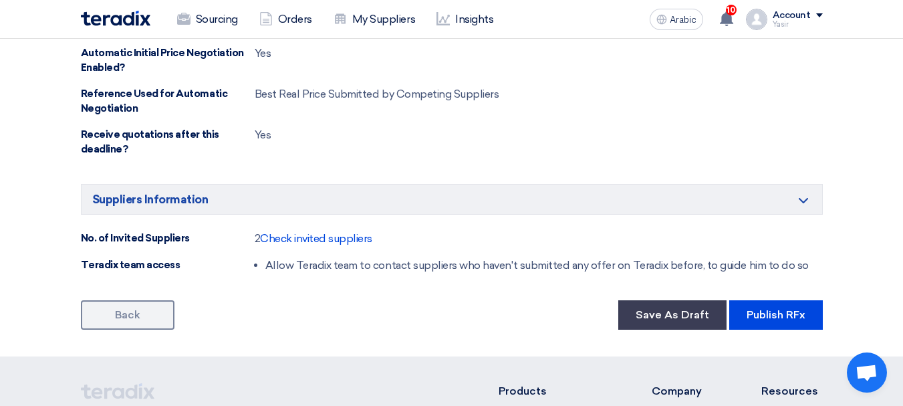
scroll to position [1002, 0]
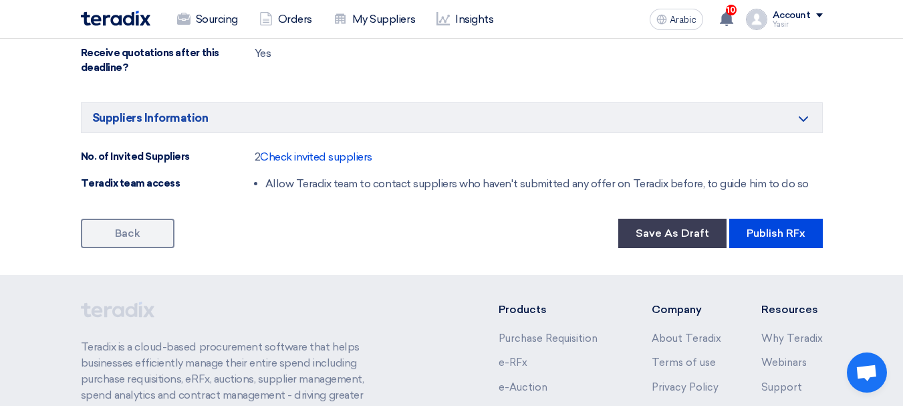
click at [779, 239] on button "Publish RFx" at bounding box center [776, 233] width 94 height 29
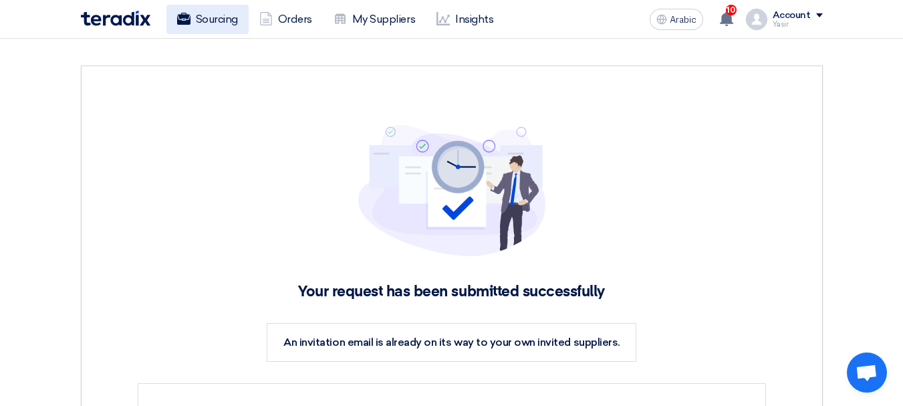
click at [220, 29] on link "Sourcing" at bounding box center [207, 19] width 82 height 29
